Goal: Task Accomplishment & Management: Use online tool/utility

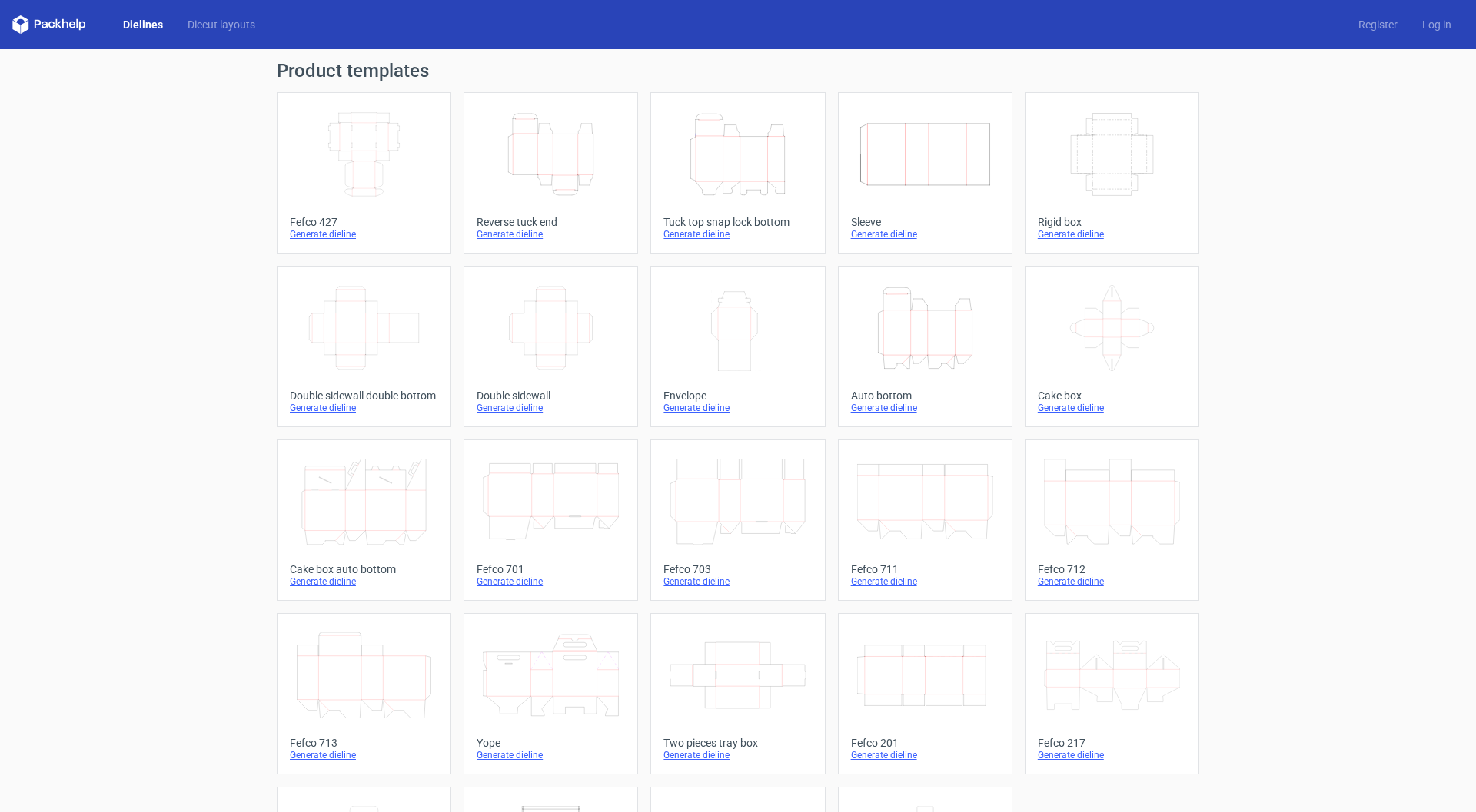
click at [905, 344] on icon "Height Depth Width" at bounding box center [925, 327] width 136 height 86
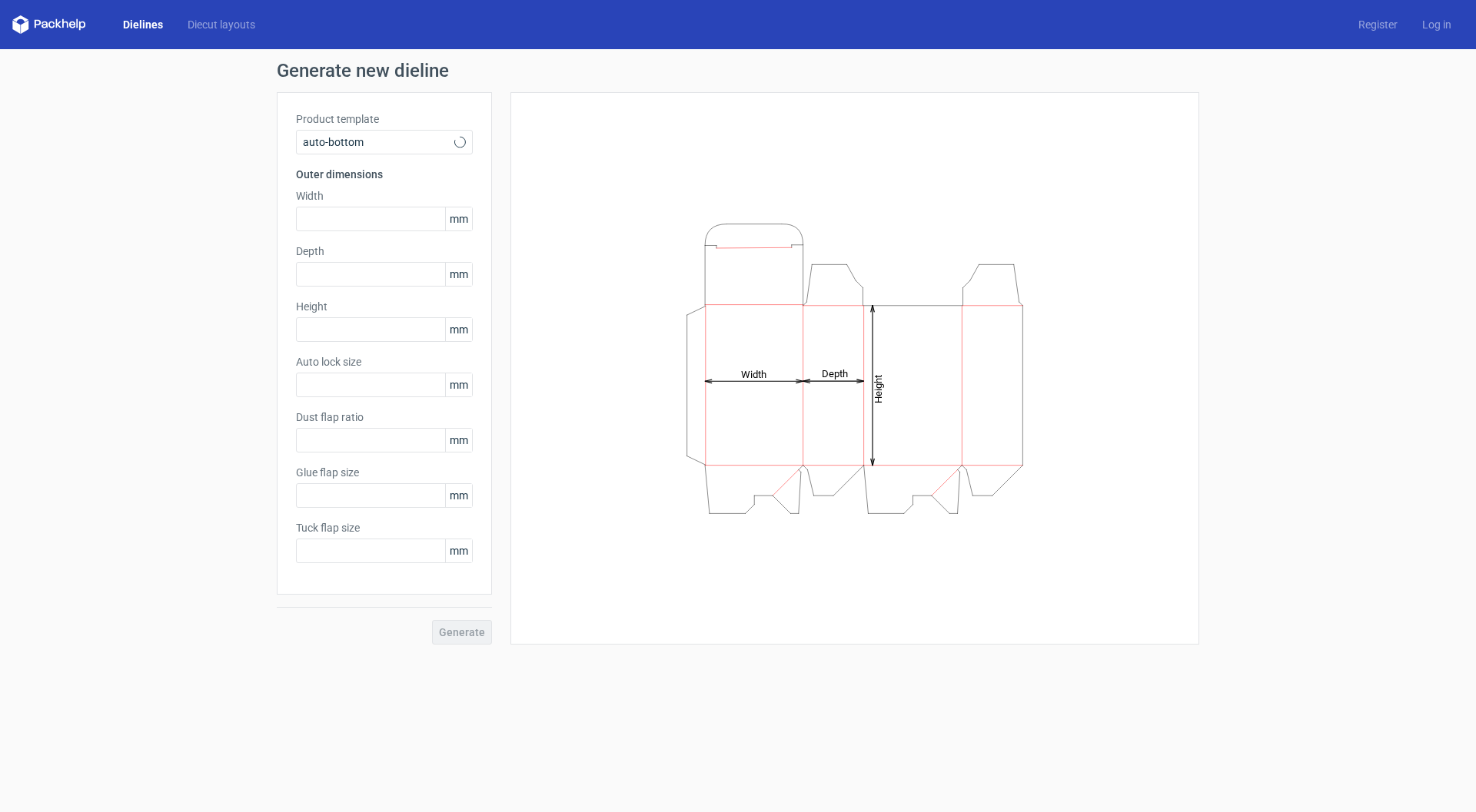
type input "1"
type input "0.8"
type input "10"
type input "12"
click at [336, 223] on input "text" at bounding box center [384, 219] width 177 height 25
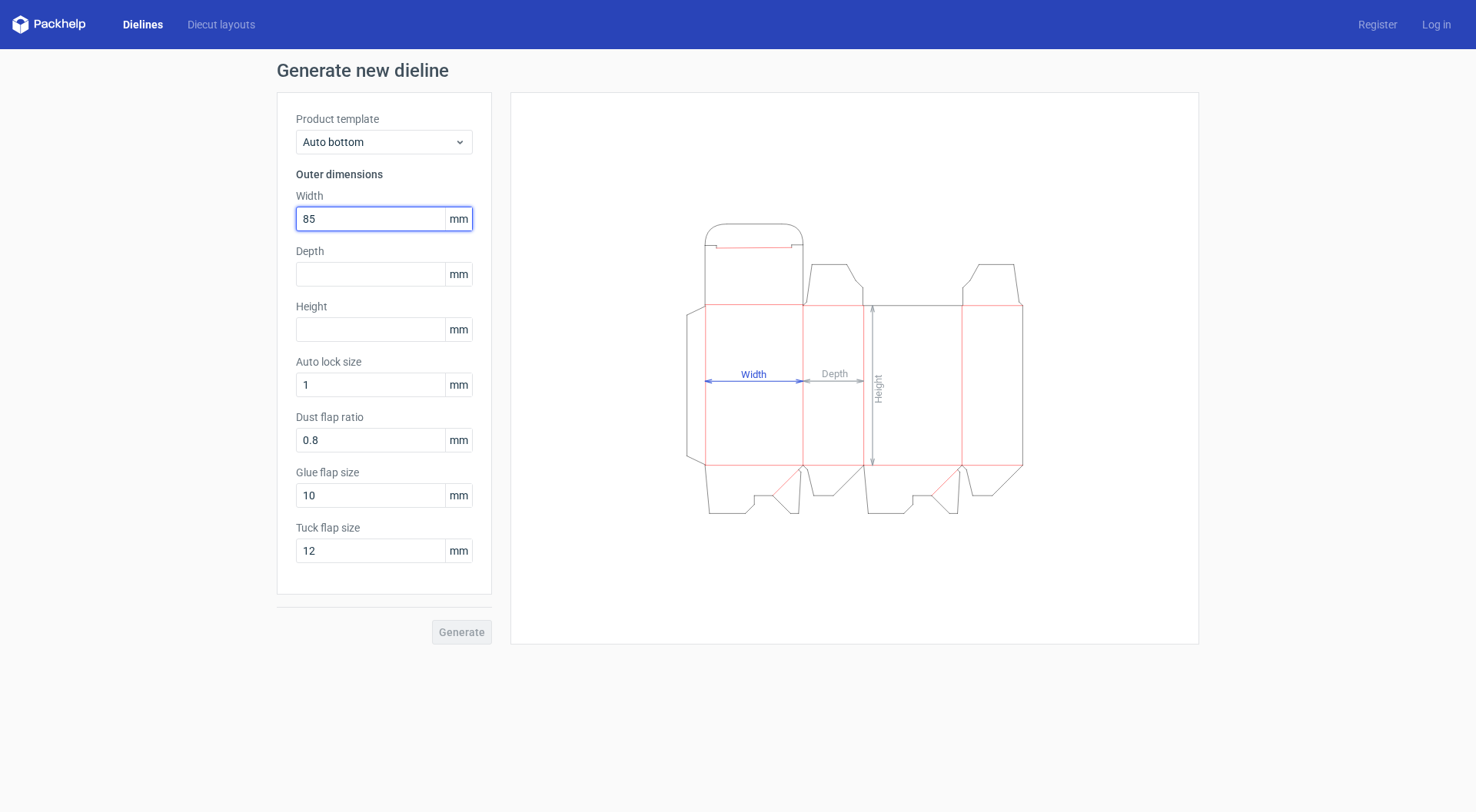
type input "85"
drag, startPoint x: 335, startPoint y: 331, endPoint x: 198, endPoint y: 324, distance: 137.2
click at [215, 327] on div "Generate new dieline Product template Auto bottom Outer dimensions Width 85 mm …" at bounding box center [738, 353] width 1476 height 608
type input "185"
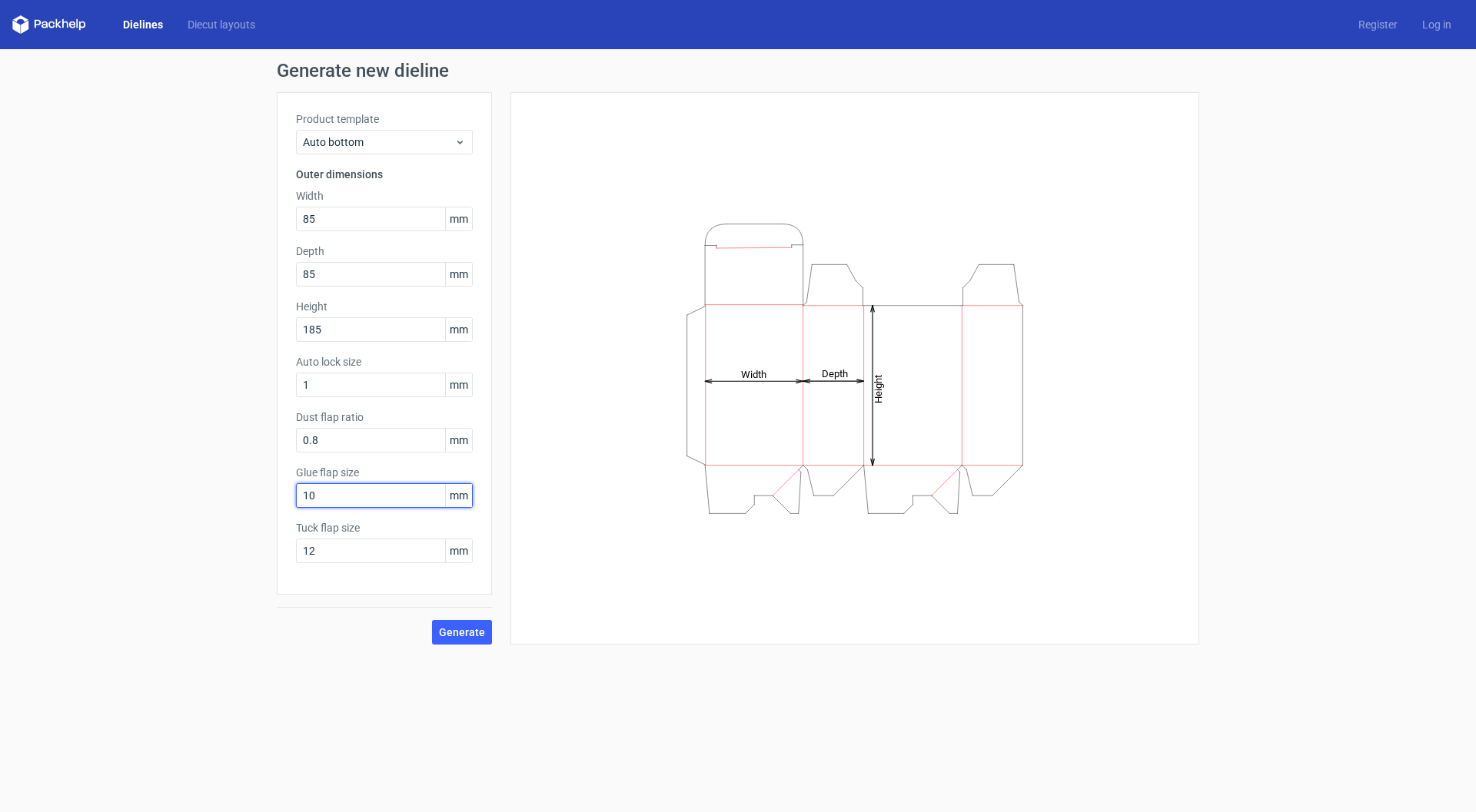
drag, startPoint x: 332, startPoint y: 497, endPoint x: 275, endPoint y: 493, distance: 57.1
click at [275, 493] on div "Generate new dieline Product template Auto bottom Outer dimensions Width 85 mm …" at bounding box center [738, 353] width 1476 height 608
click at [457, 638] on span "Generate" at bounding box center [462, 632] width 46 height 10
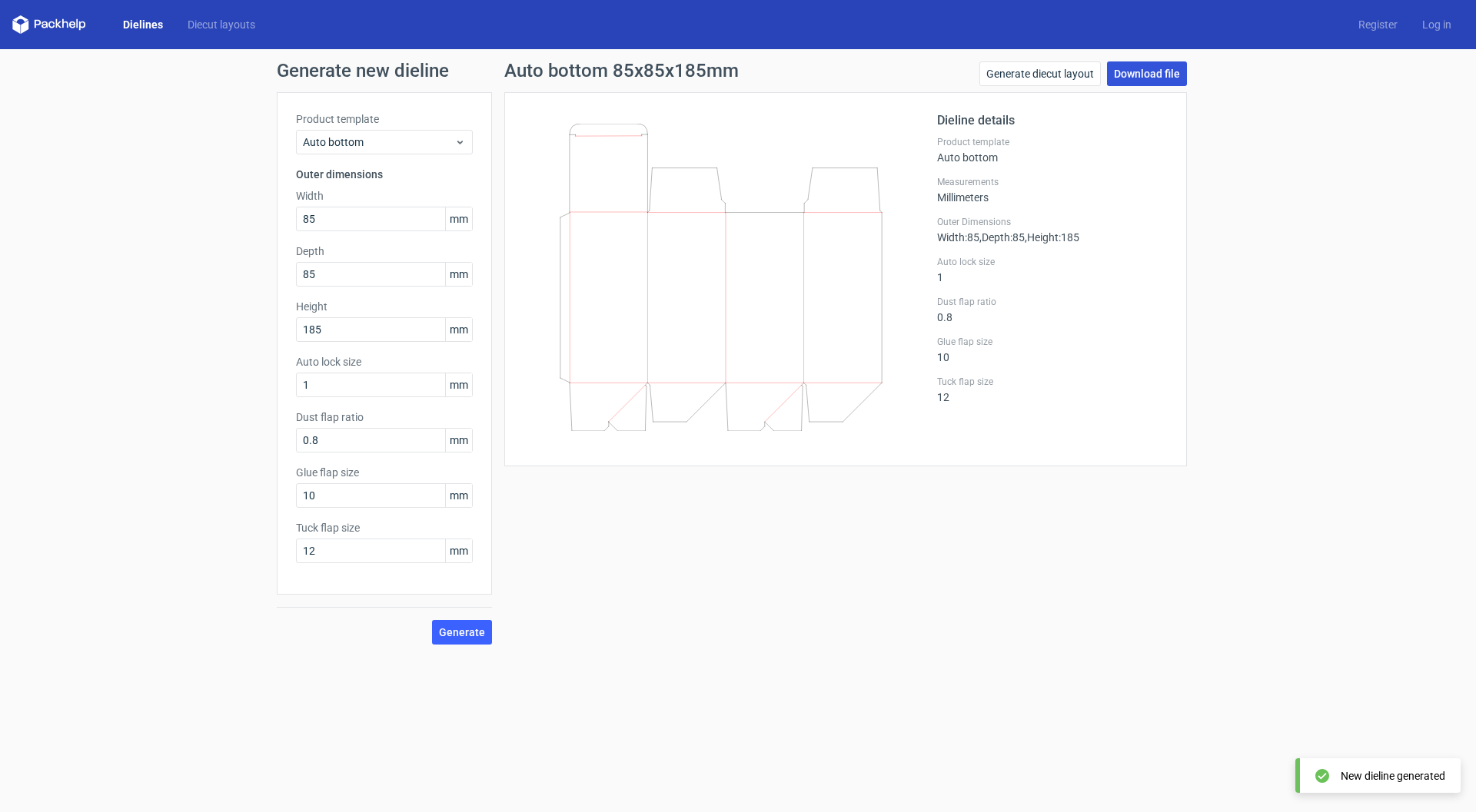
click at [1142, 77] on link "Download file" at bounding box center [1147, 74] width 80 height 25
